Goal: Task Accomplishment & Management: Use online tool/utility

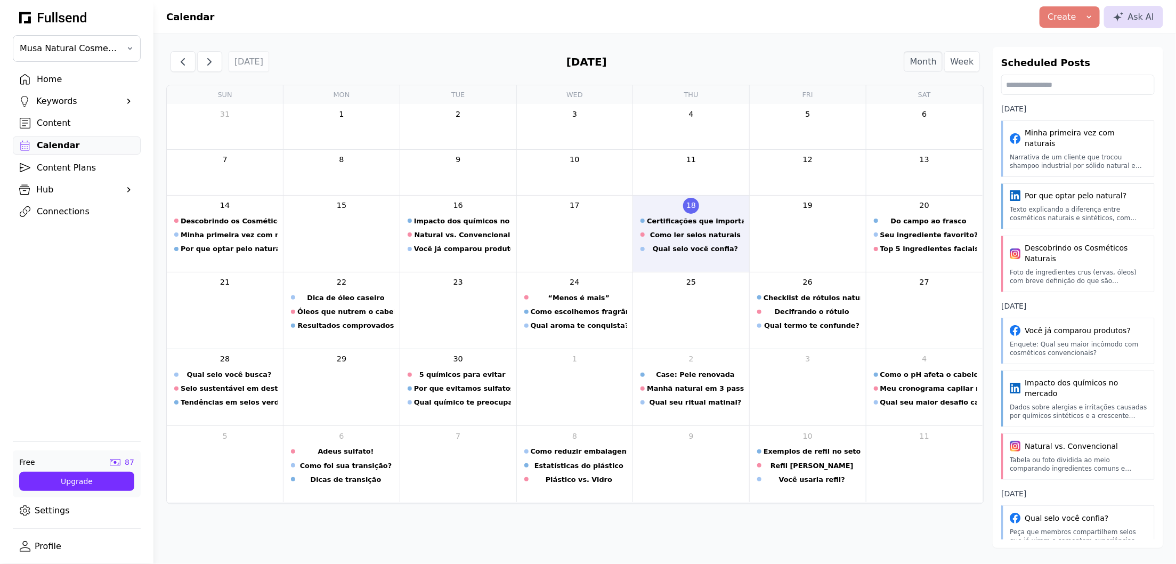
click at [66, 14] on icon at bounding box center [53, 17] width 68 height 16
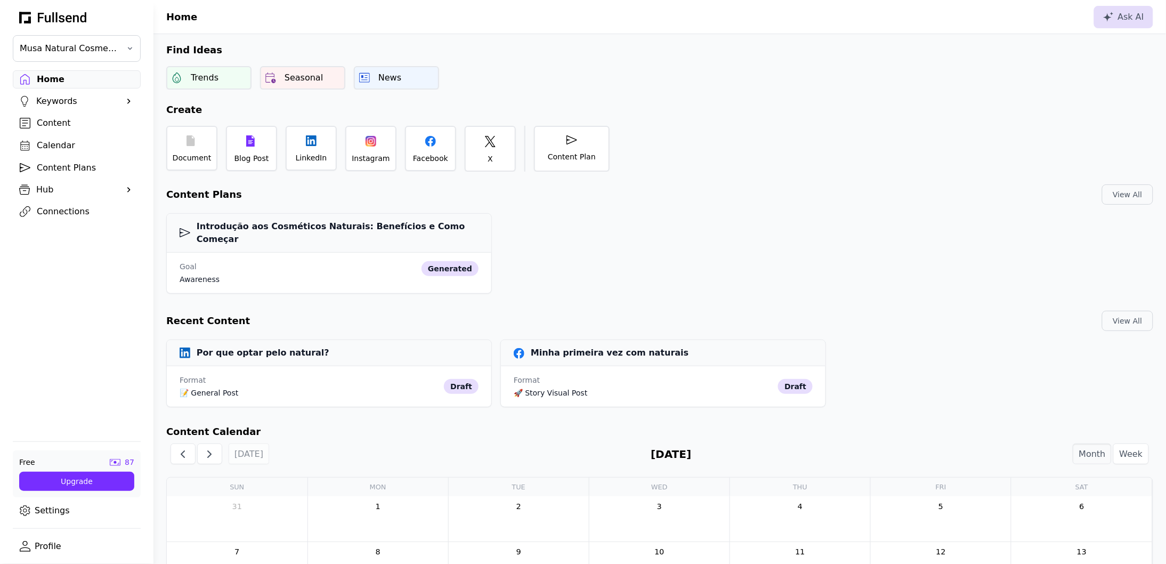
click at [75, 143] on div "Calendar" at bounding box center [85, 145] width 97 height 13
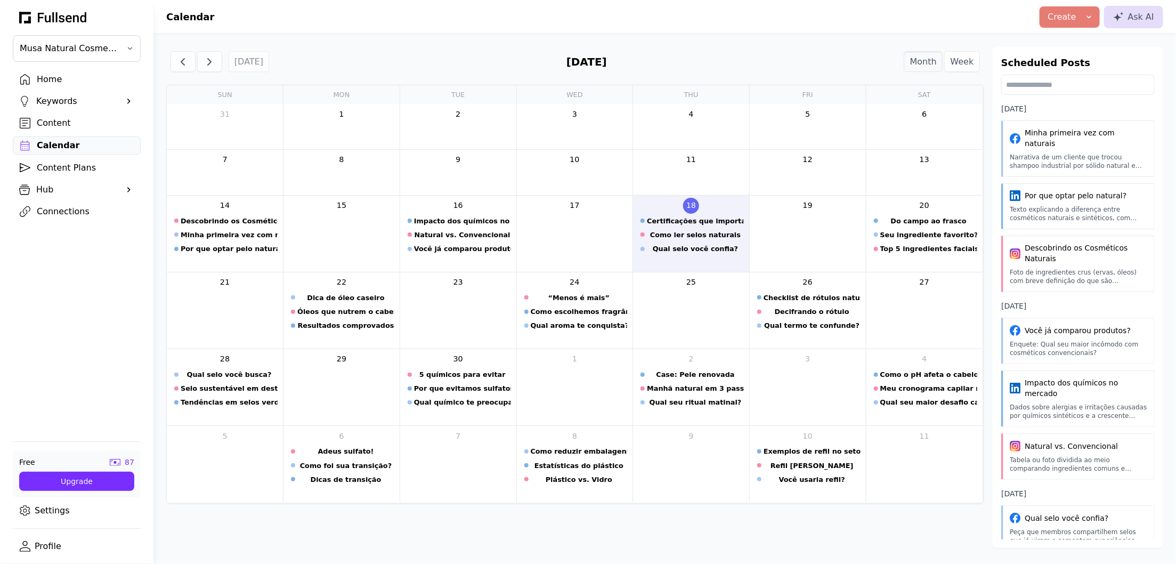
click at [58, 126] on div "Content" at bounding box center [85, 123] width 97 height 13
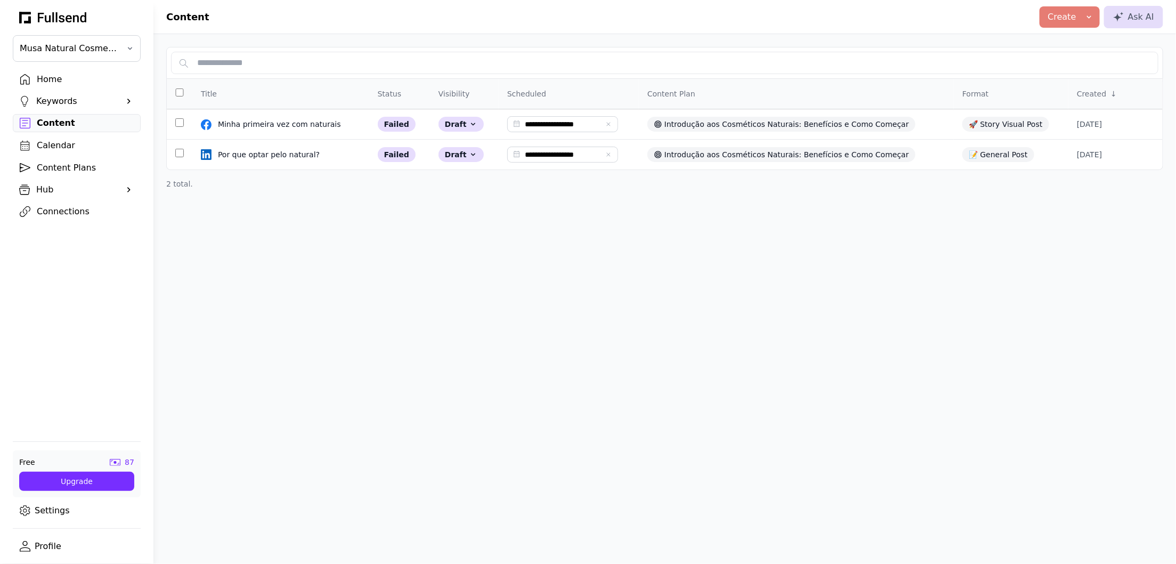
click at [1097, 18] on button "Create" at bounding box center [1070, 16] width 60 height 21
click at [912, 10] on header "Content Create Blog Post LinkedIn Post Instagram Post Facebook Post X Post Ask …" at bounding box center [664, 17] width 1023 height 34
click at [1144, 22] on div "Ask AI" at bounding box center [1133, 17] width 41 height 13
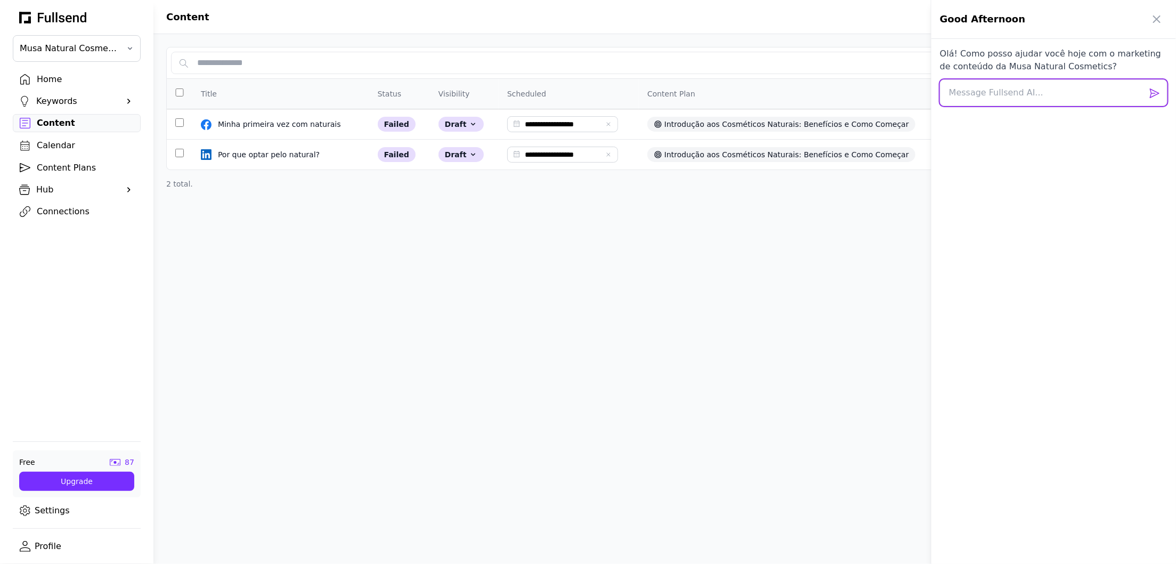
click at [1069, 91] on textarea at bounding box center [1054, 92] width 228 height 27
type textarea "dá-me um planeamento de conteúdos"
click at [1160, 94] on span at bounding box center [1154, 93] width 13 height 13
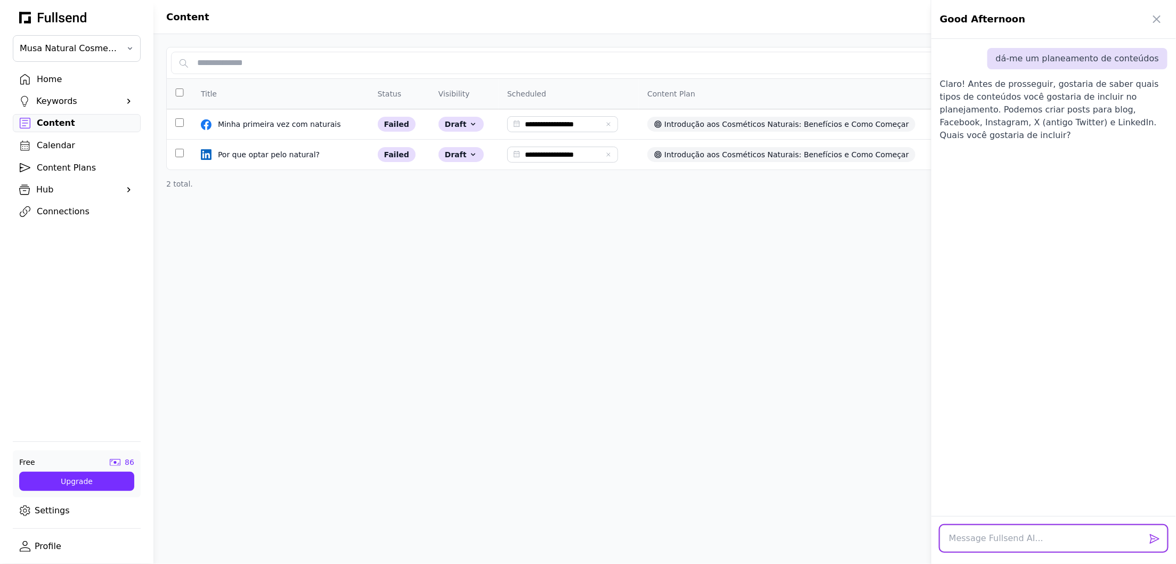
click at [1107, 544] on textarea at bounding box center [1054, 538] width 228 height 27
type textarea "todas"
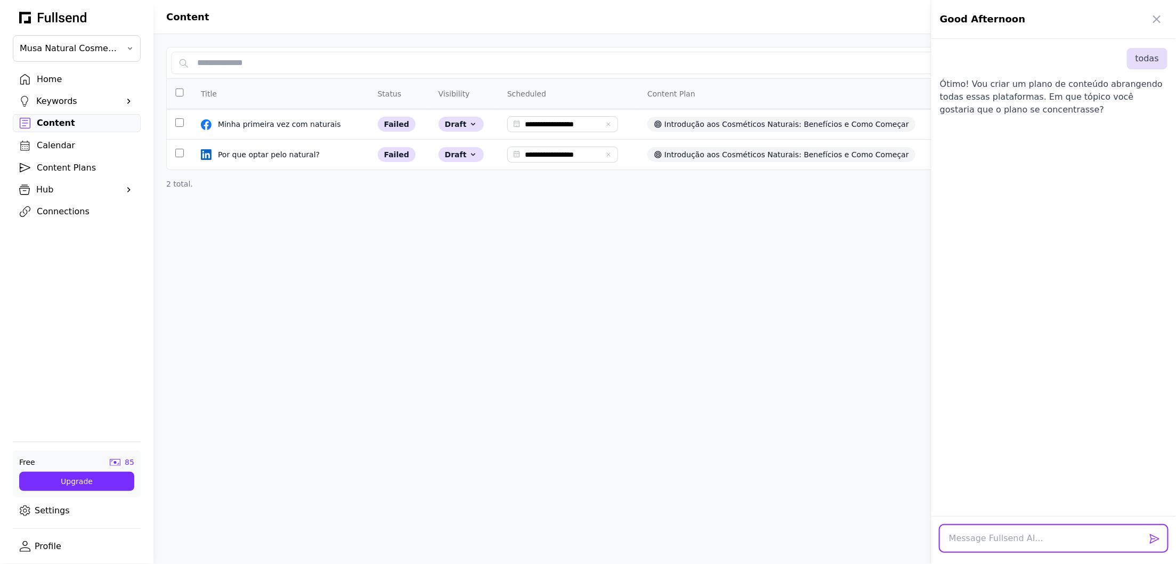
scroll to position [0, 0]
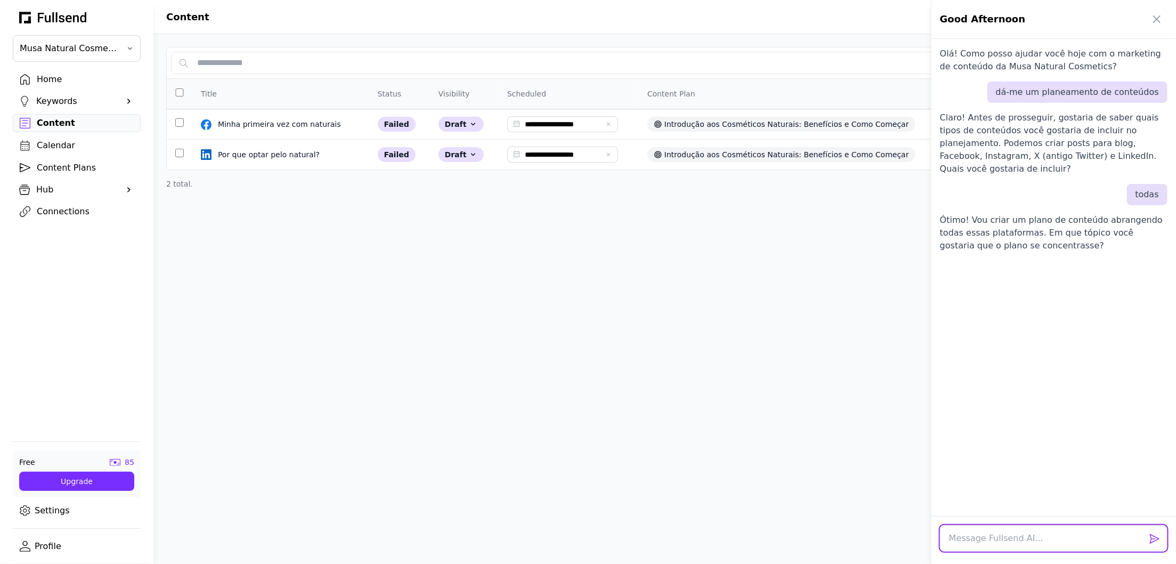
click at [1062, 537] on textarea at bounding box center [1054, 538] width 228 height 27
type textarea "posts de awareness"
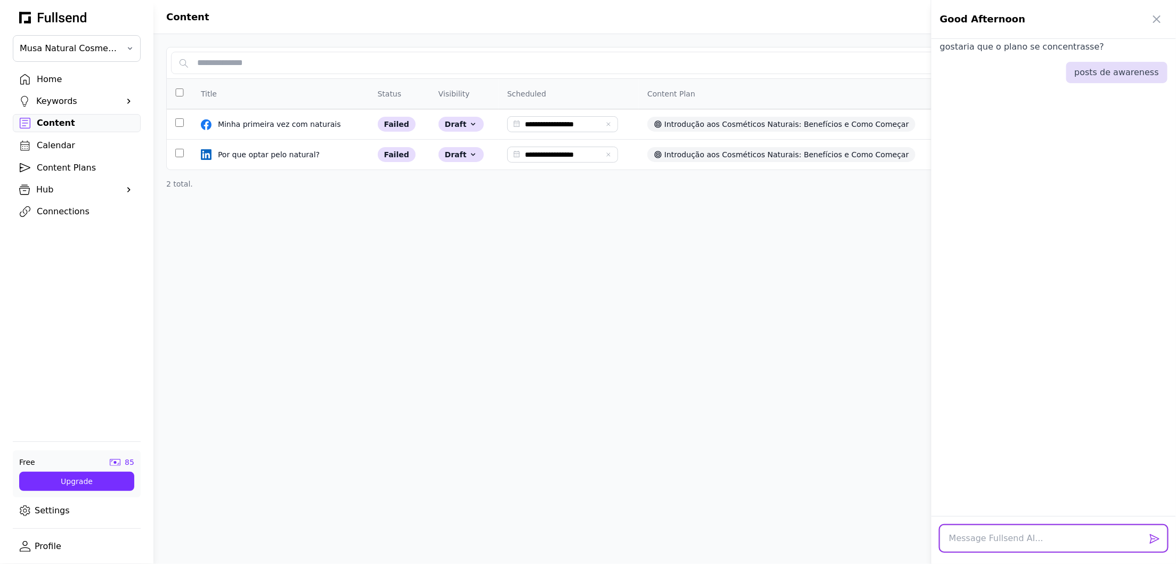
scroll to position [212, 0]
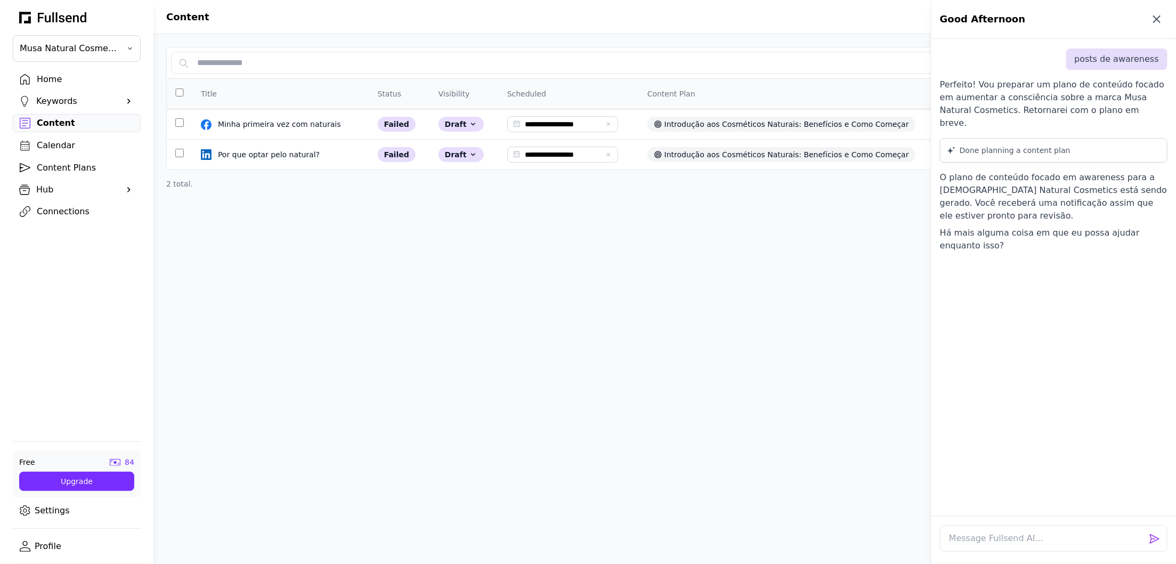
click at [1158, 20] on icon "button" at bounding box center [1157, 19] width 6 height 6
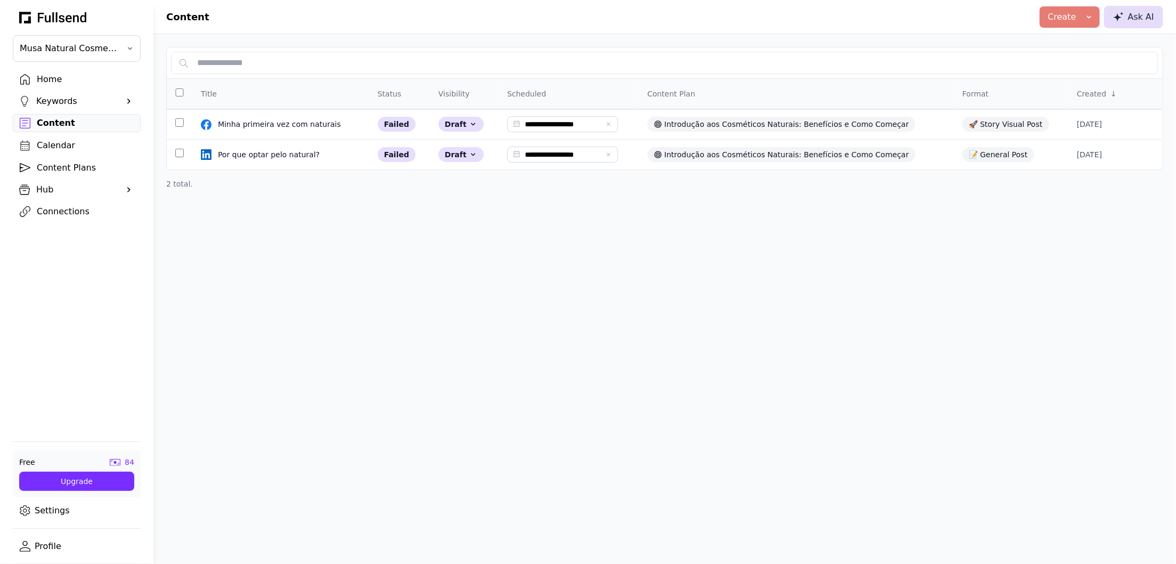
click at [1121, 21] on icon at bounding box center [1118, 17] width 11 height 10
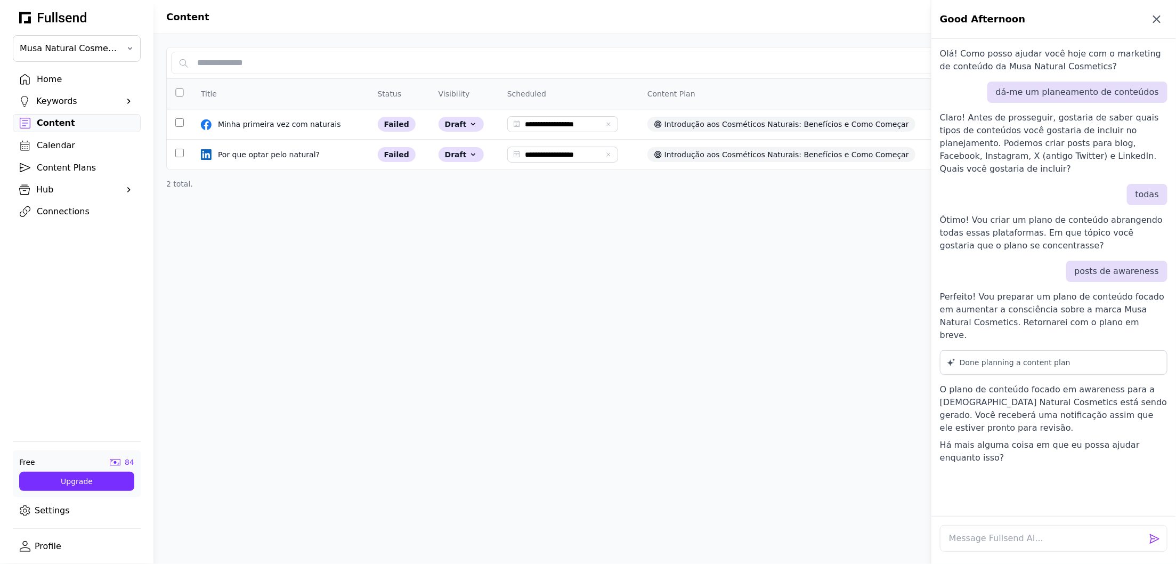
click at [1153, 21] on icon "button" at bounding box center [1157, 19] width 13 height 13
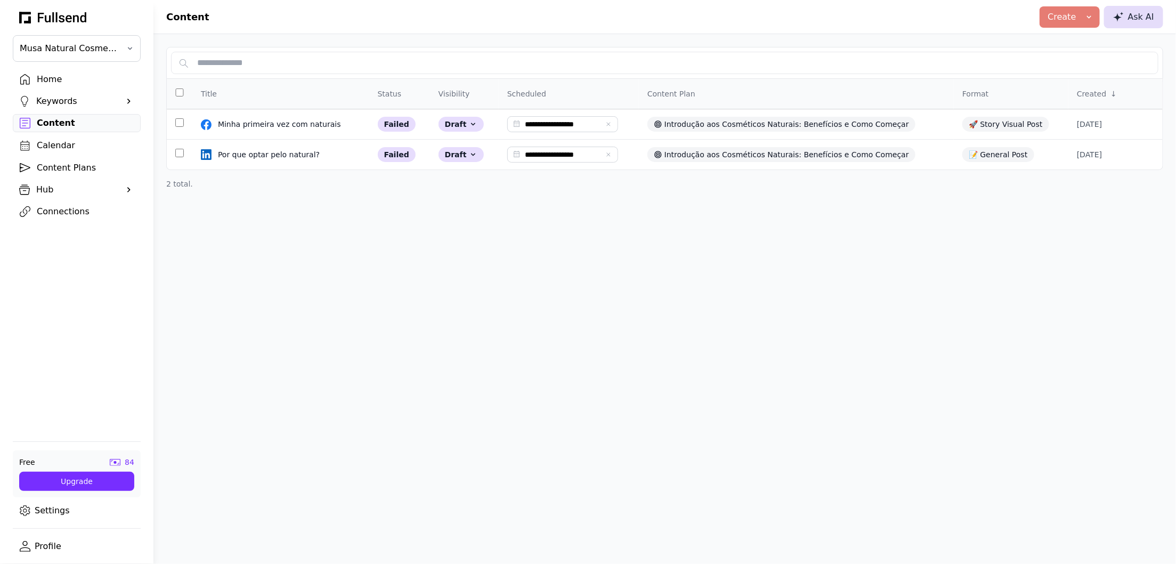
click at [1135, 11] on div "Ask AI" at bounding box center [1133, 17] width 41 height 13
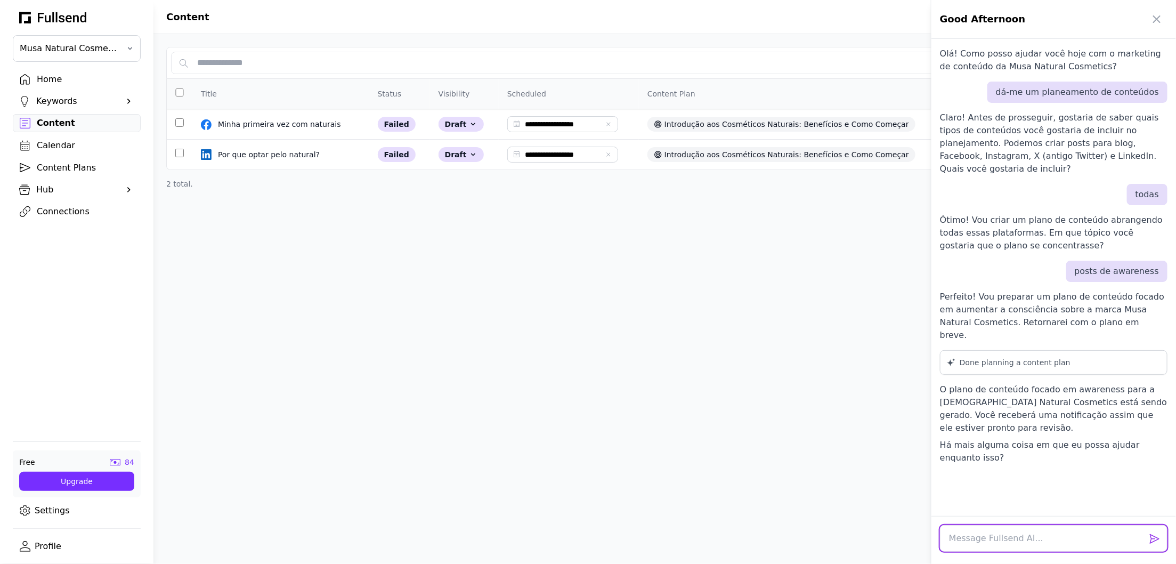
click at [1038, 534] on textarea at bounding box center [1054, 538] width 228 height 27
type textarea "não"
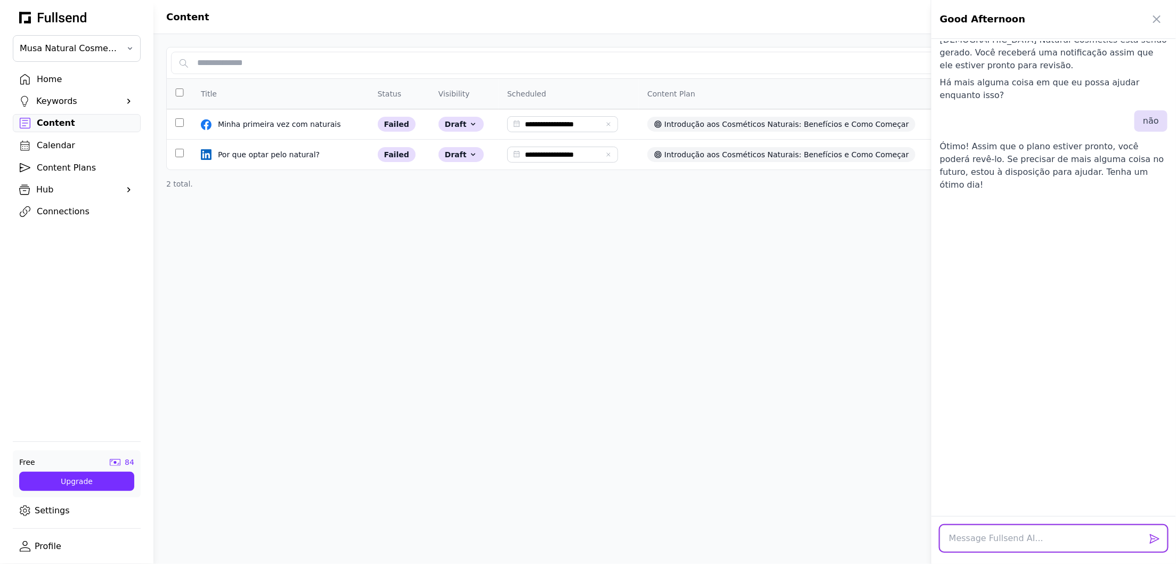
scroll to position [318, 0]
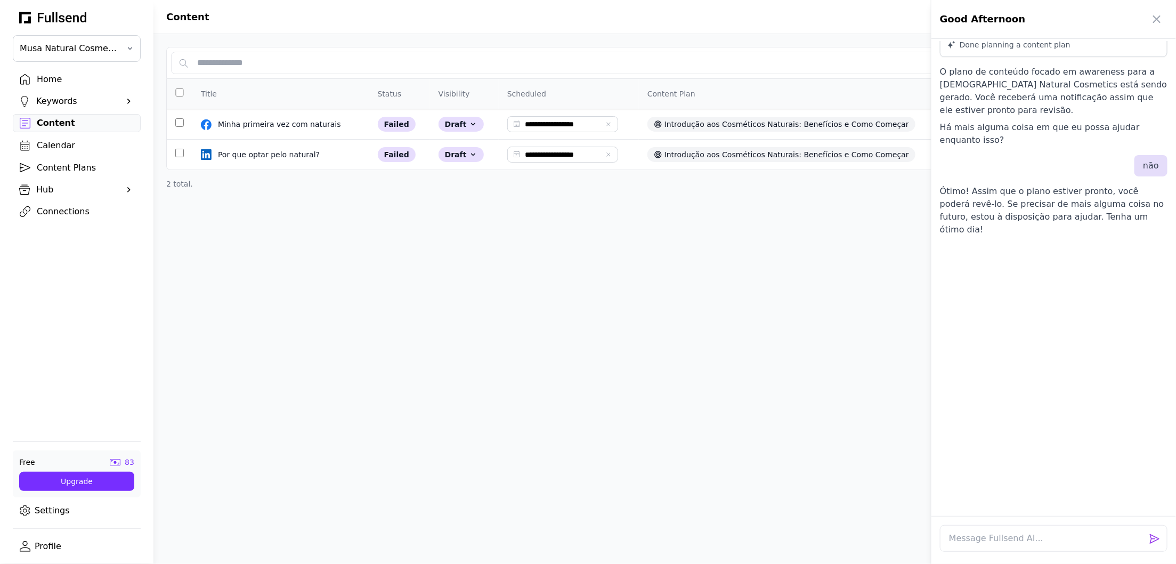
drag, startPoint x: 79, startPoint y: 146, endPoint x: 74, endPoint y: 145, distance: 5.4
click at [78, 146] on div at bounding box center [588, 282] width 1176 height 564
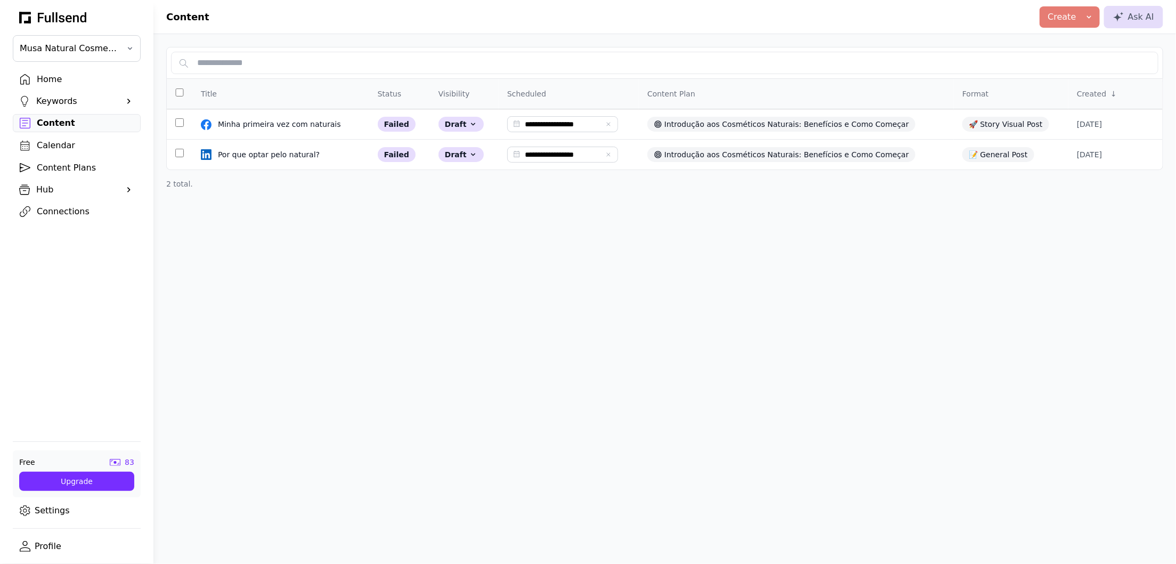
scroll to position [313, 0]
click at [61, 145] on div "Calendar" at bounding box center [85, 145] width 97 height 13
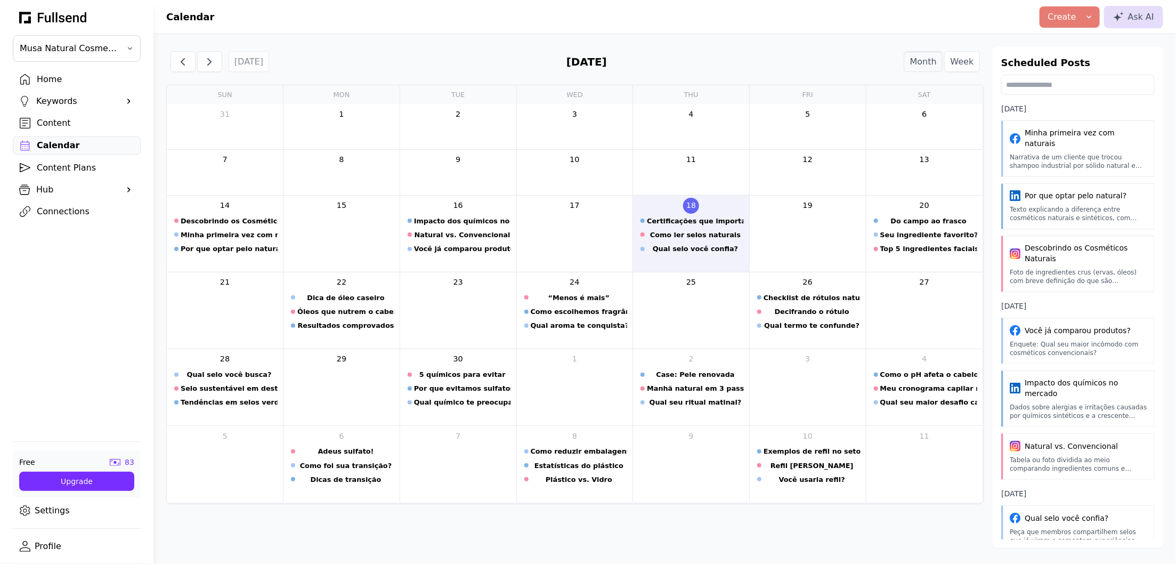
click at [61, 122] on div "Content" at bounding box center [85, 123] width 97 height 13
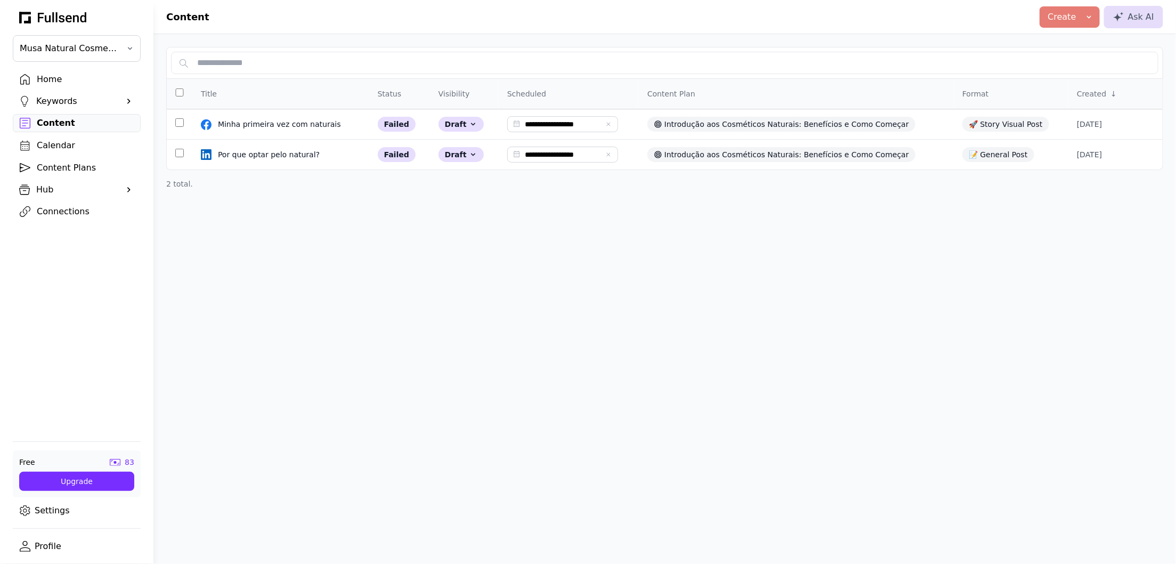
click at [87, 171] on div "Content Plans" at bounding box center [85, 167] width 97 height 13
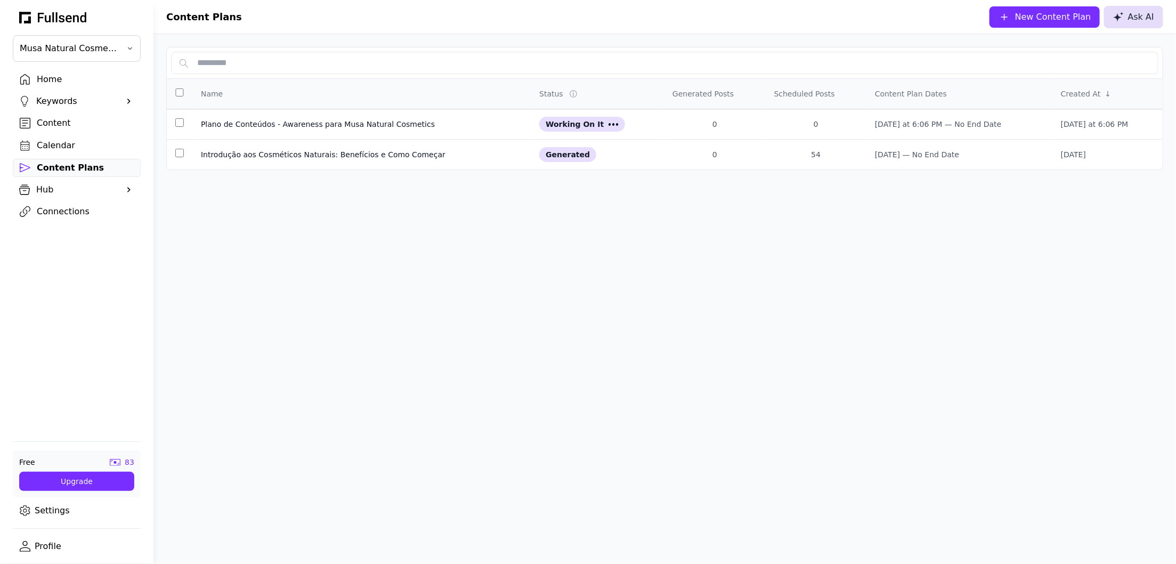
click at [1121, 18] on icon at bounding box center [1118, 17] width 11 height 10
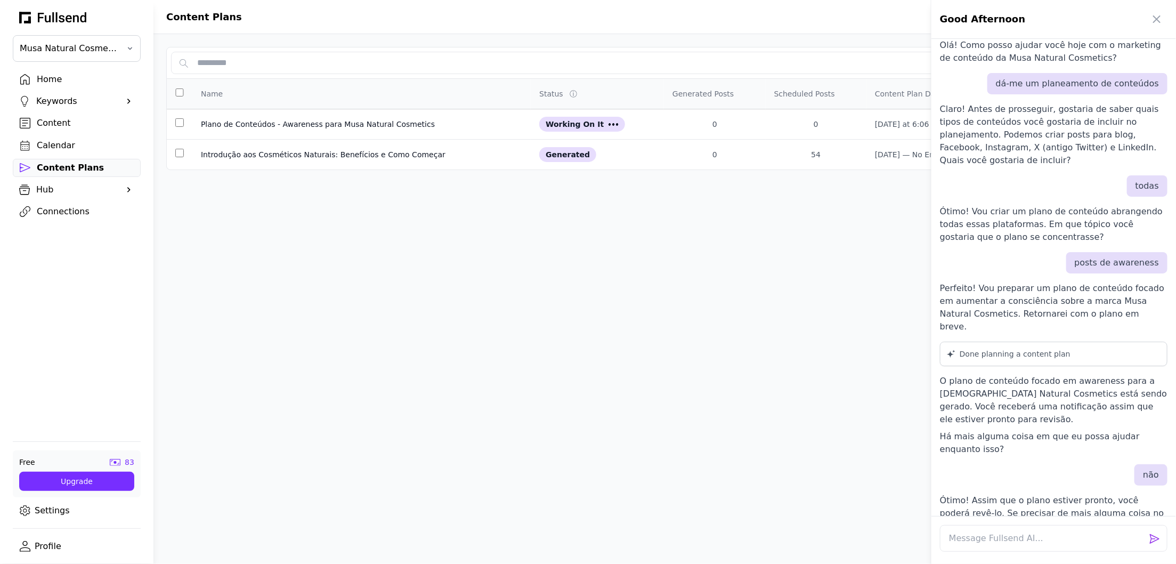
scroll to position [18, 0]
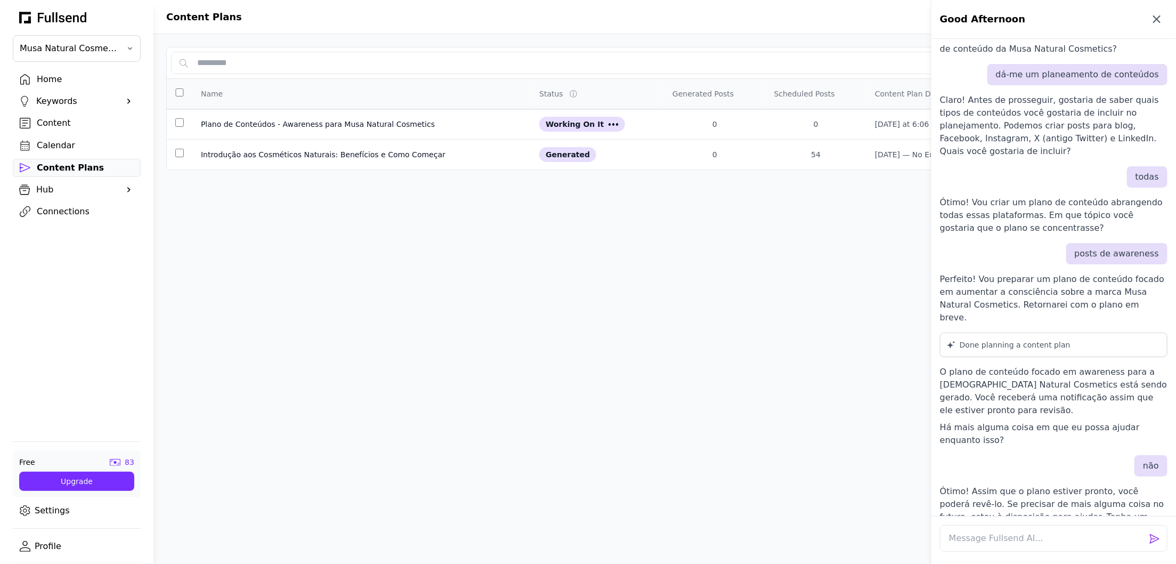
click at [1155, 26] on button "button" at bounding box center [1156, 19] width 21 height 21
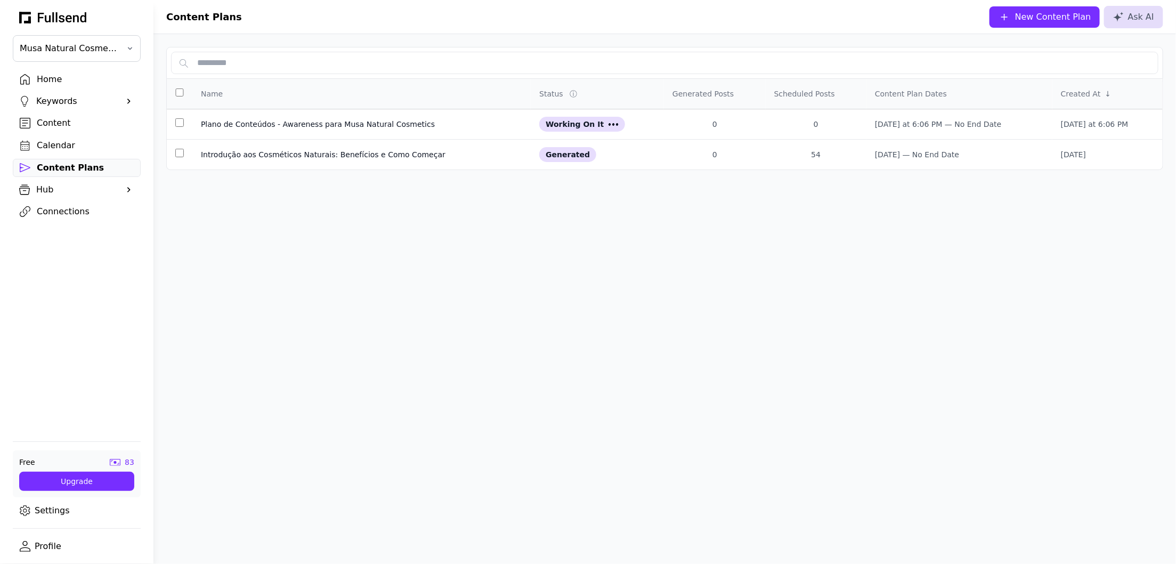
click at [51, 75] on div "Home" at bounding box center [85, 79] width 97 height 13
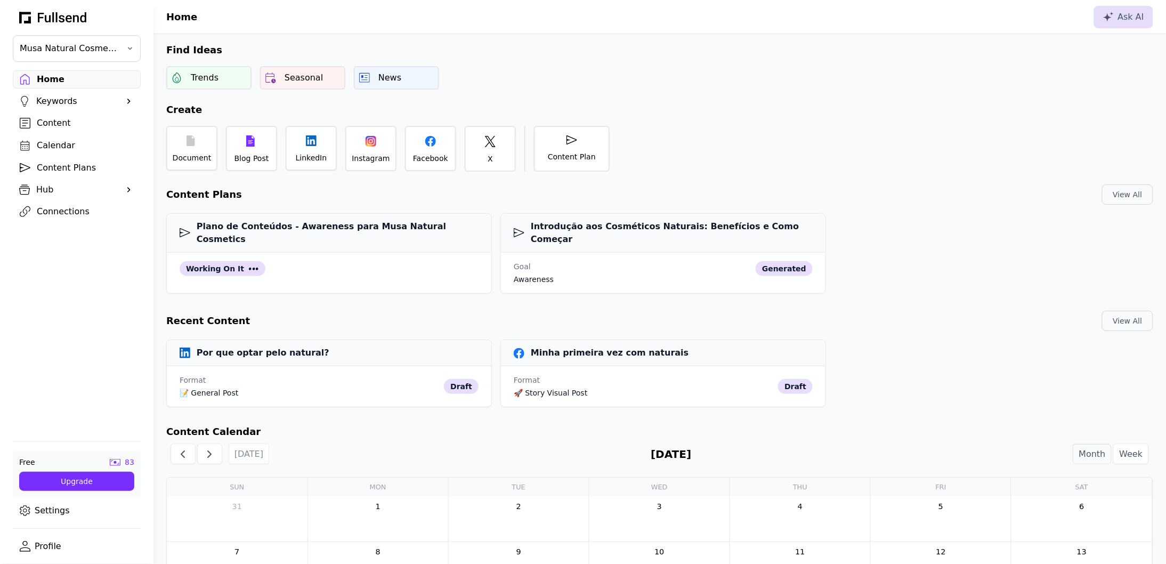
click at [74, 122] on div "Content" at bounding box center [85, 123] width 97 height 13
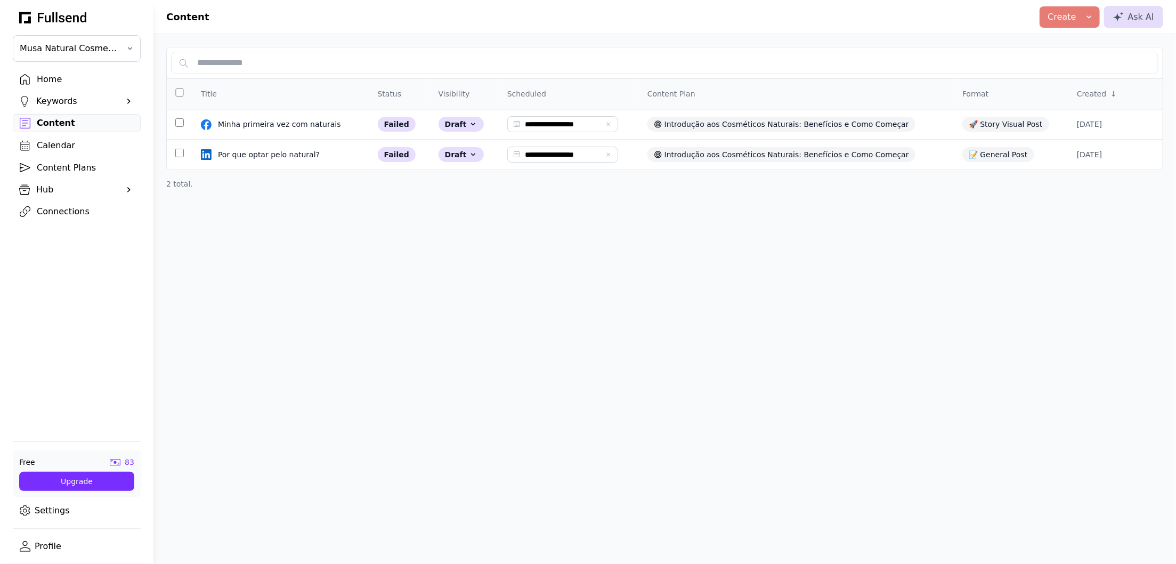
click at [82, 142] on div "Calendar" at bounding box center [85, 145] width 97 height 13
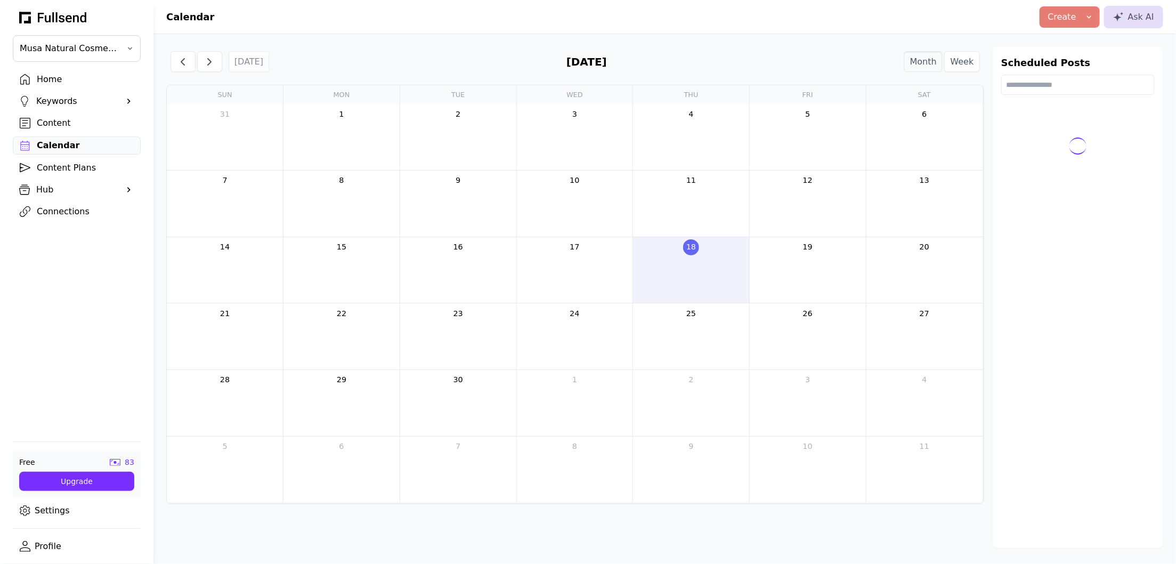
click at [87, 167] on div "Content Plans" at bounding box center [85, 167] width 97 height 13
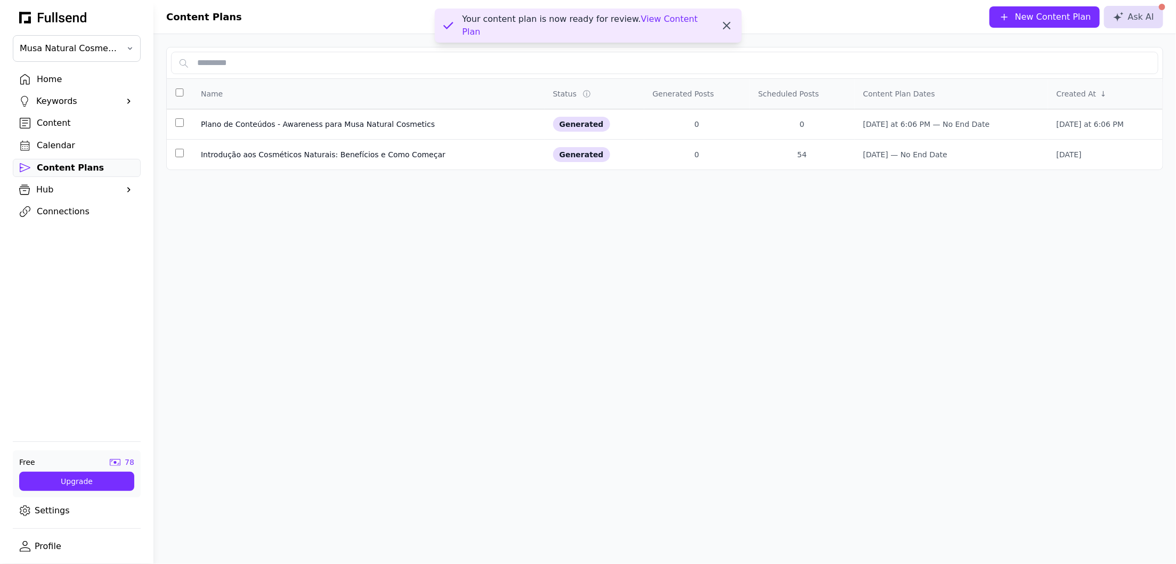
click at [727, 25] on icon "button" at bounding box center [727, 25] width 13 height 13
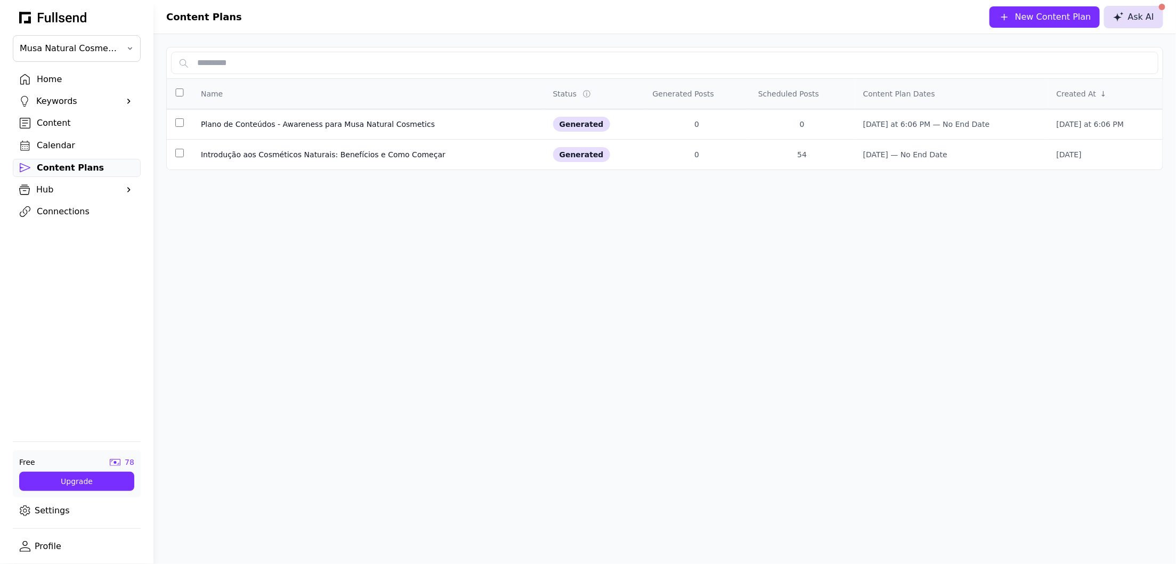
click at [1159, 12] on button "Ask AI" at bounding box center [1133, 17] width 59 height 22
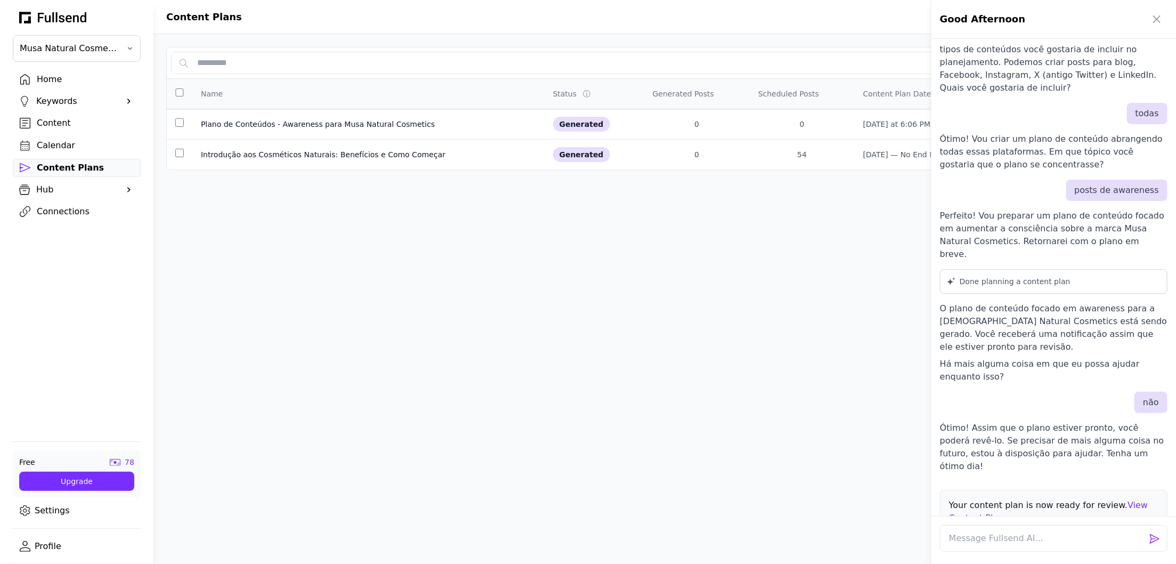
scroll to position [83, 0]
click at [792, 369] on div at bounding box center [588, 282] width 1176 height 564
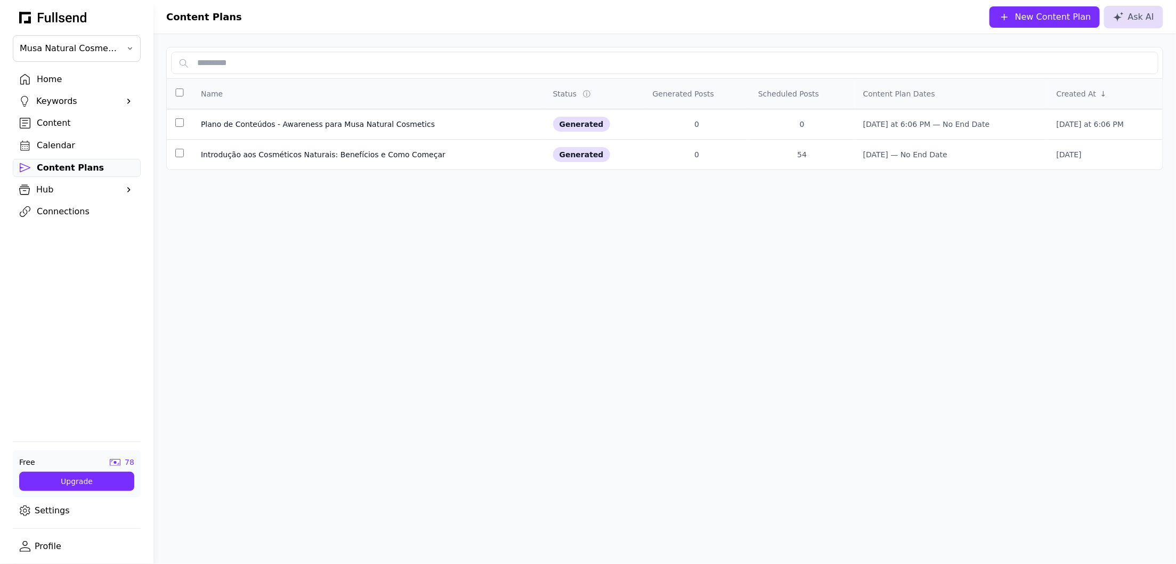
scroll to position [0, 0]
click at [1046, 9] on button "New Content Plan" at bounding box center [1045, 16] width 110 height 21
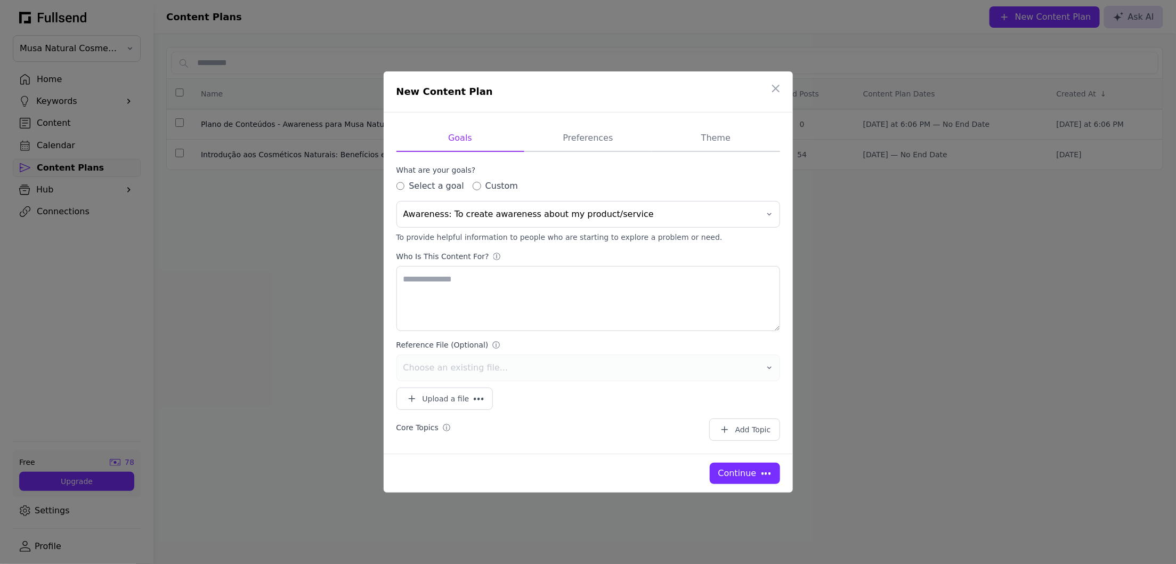
type textarea "**********"
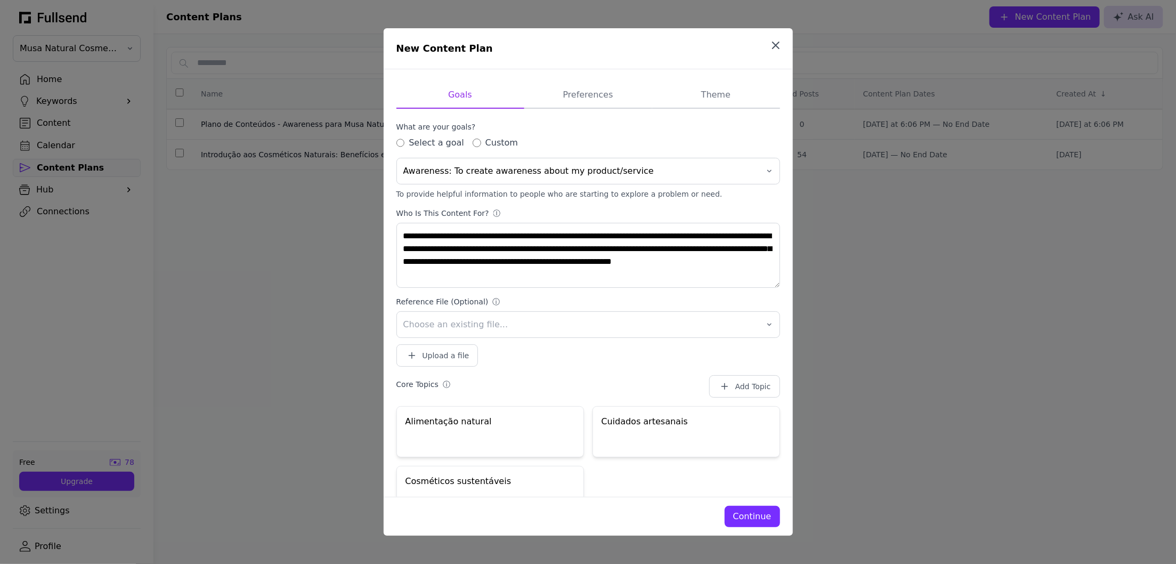
click at [771, 42] on icon "button" at bounding box center [776, 45] width 13 height 13
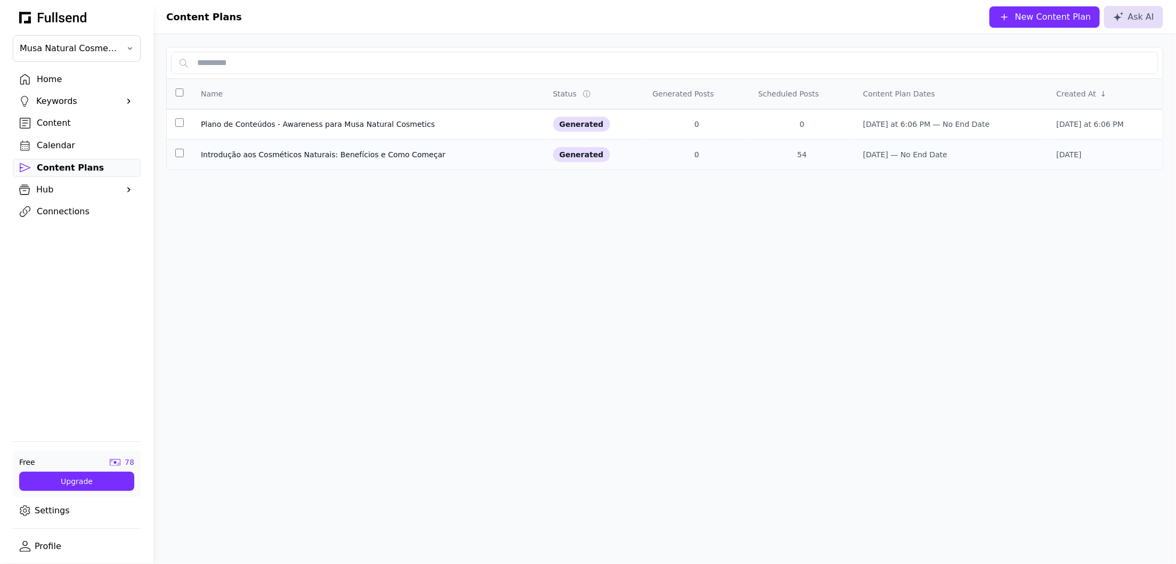
click at [297, 152] on div "Introdução aos Cosméticos Naturais: Benefícios e Como Começar" at bounding box center [368, 154] width 335 height 11
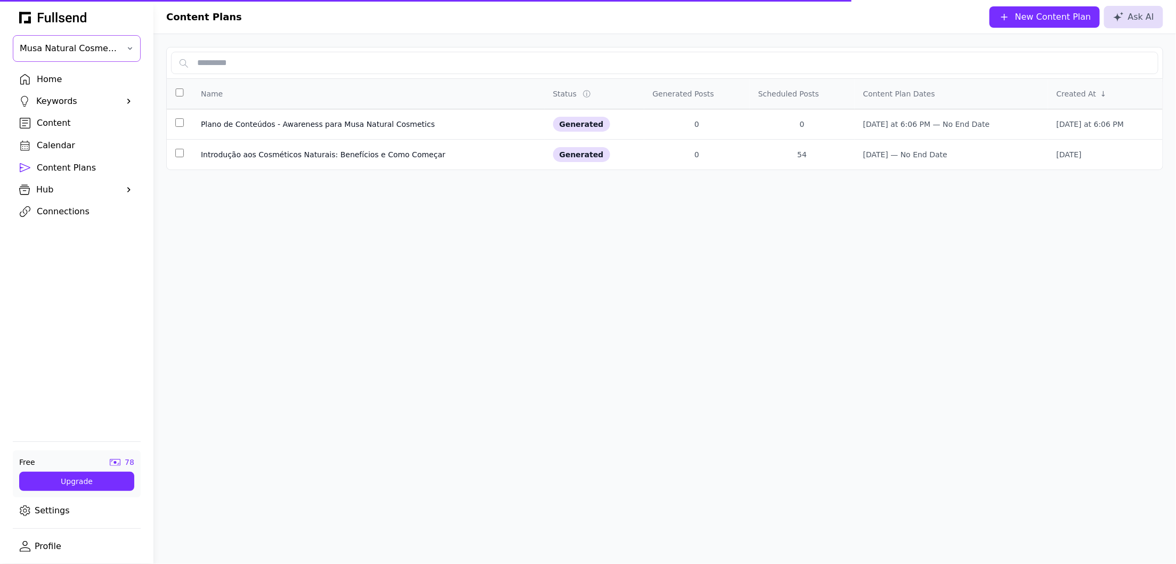
click at [63, 46] on span "Musa Natural Cosmetics" at bounding box center [69, 48] width 99 height 13
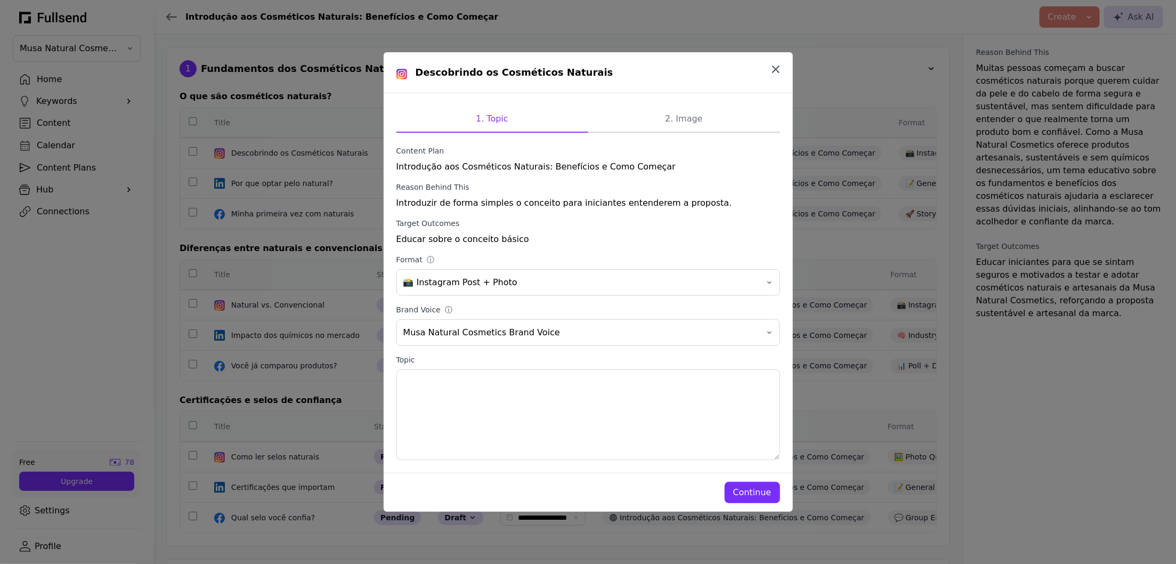
click at [775, 71] on icon "button" at bounding box center [776, 69] width 13 height 13
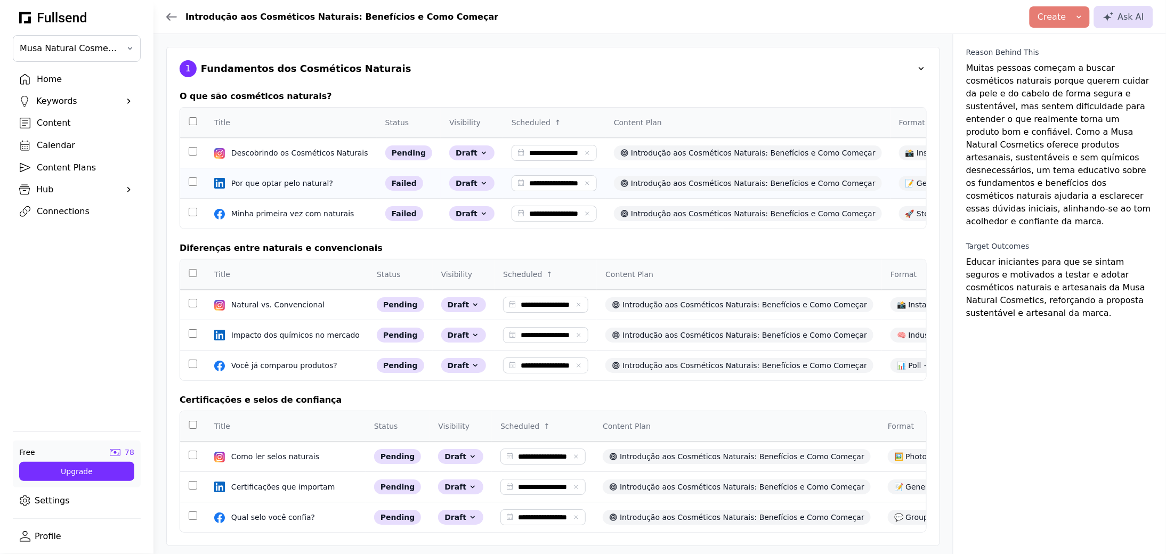
click at [684, 180] on div "Introdução aos Cosméticos Naturais: Benefícios e Como Começar" at bounding box center [748, 183] width 268 height 15
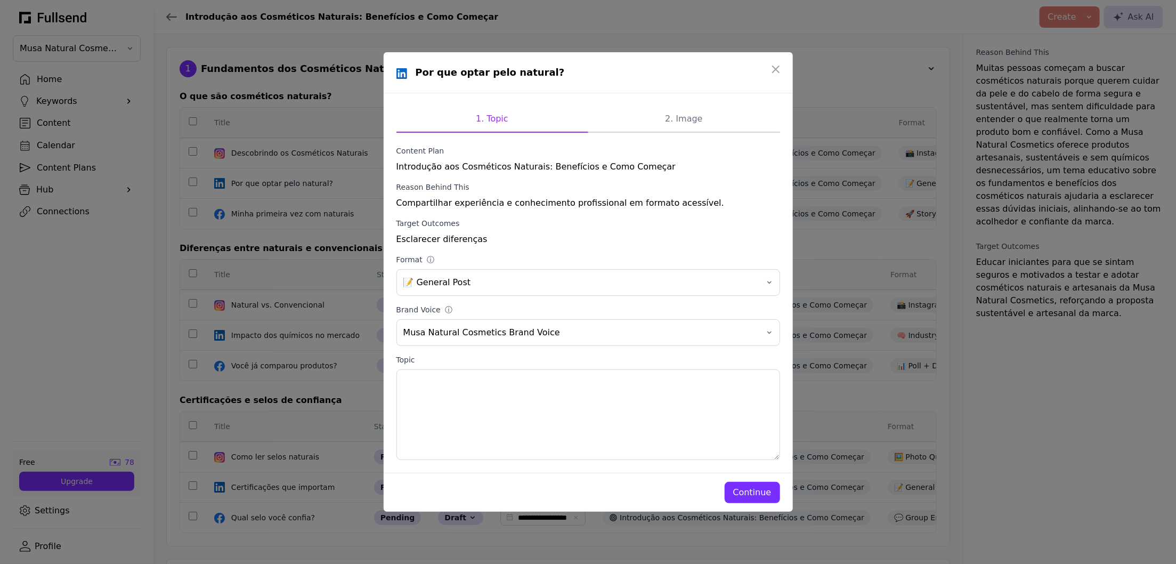
click at [757, 492] on div "Continue" at bounding box center [752, 492] width 38 height 13
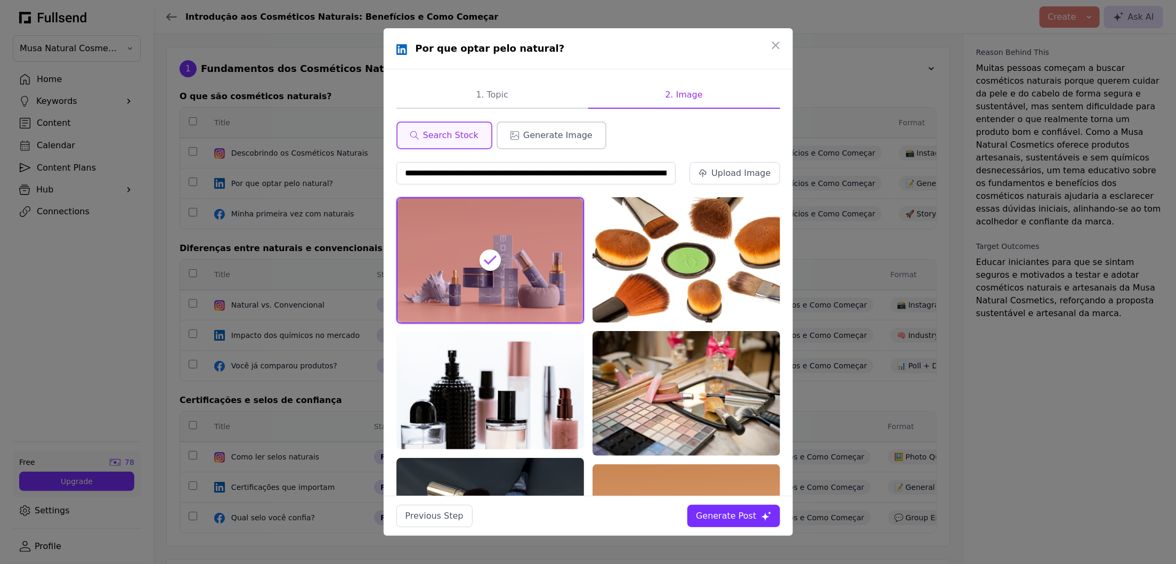
click at [548, 134] on span "Generate Image" at bounding box center [557, 135] width 69 height 13
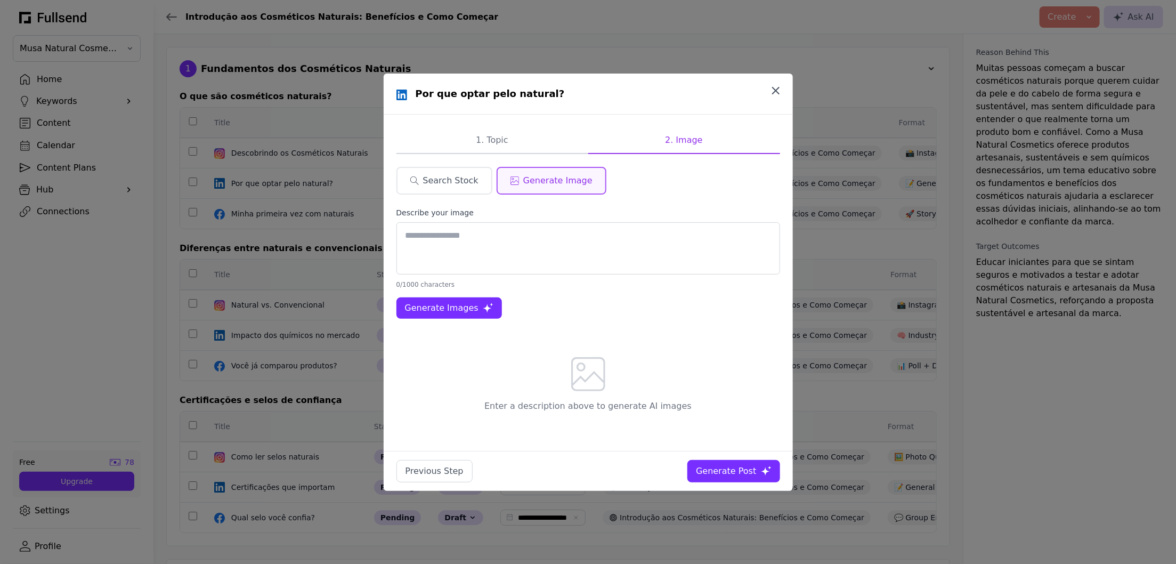
click at [770, 92] on icon "button" at bounding box center [776, 90] width 13 height 13
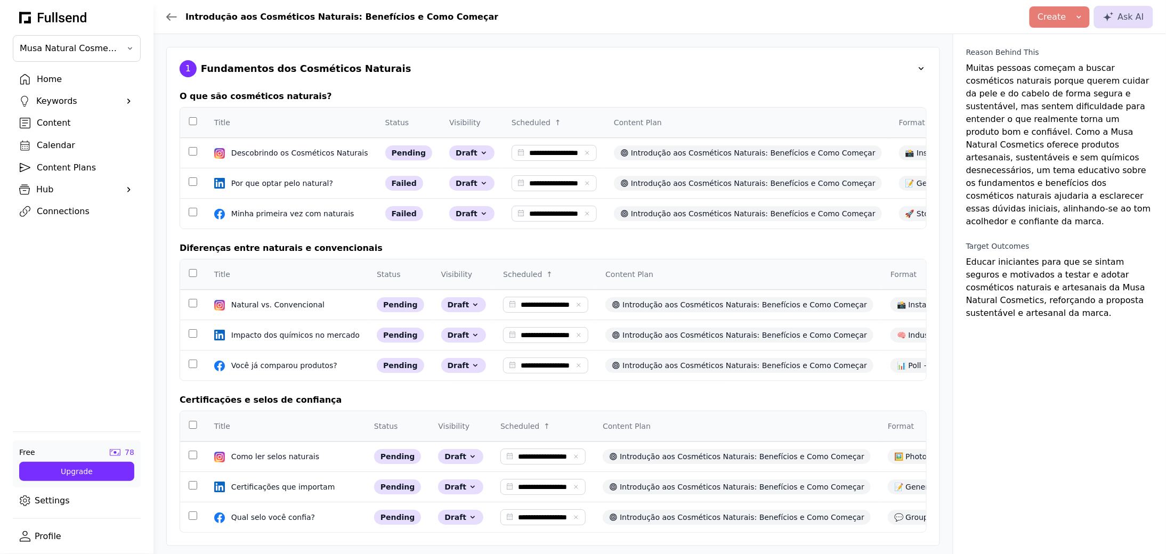
click at [169, 19] on icon at bounding box center [172, 17] width 10 height 6
